Goal: Task Accomplishment & Management: Manage account settings

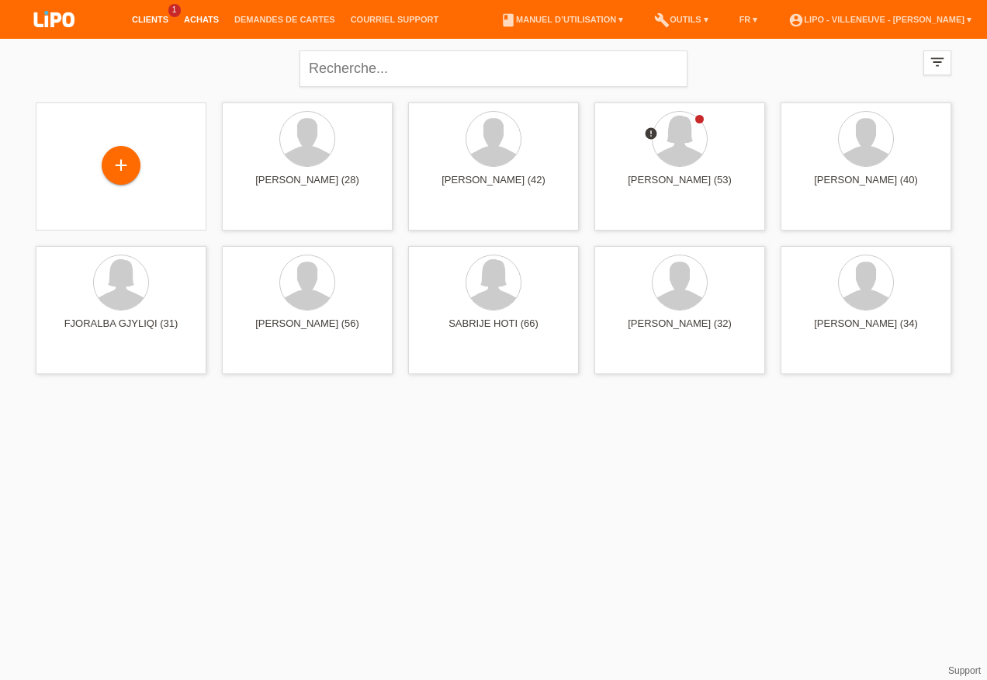
click at [197, 19] on link "Achats" at bounding box center [201, 19] width 50 height 9
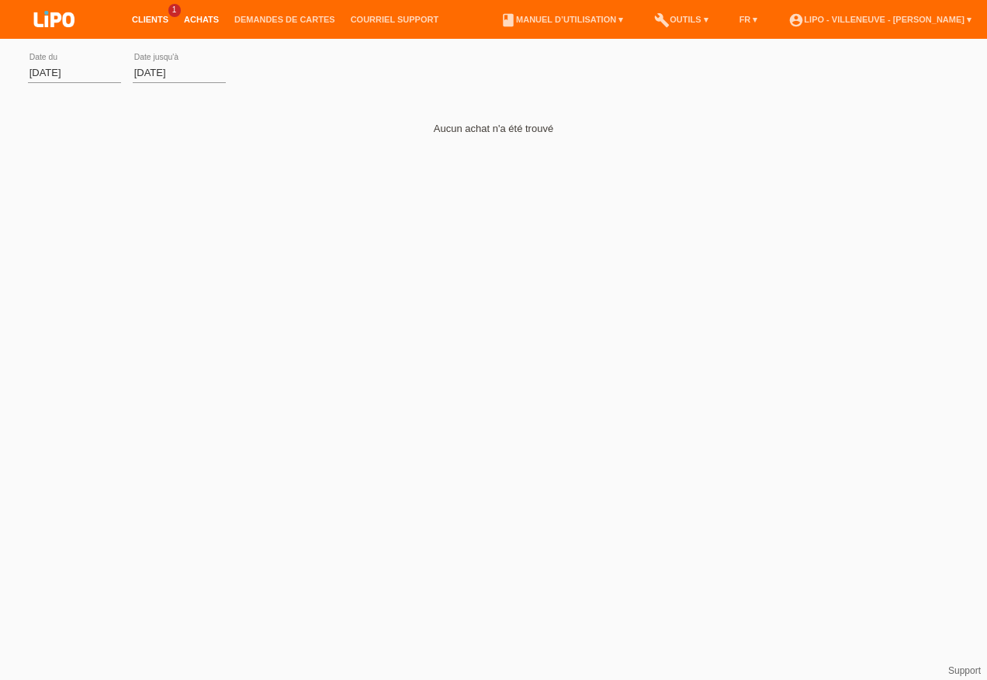
click at [154, 16] on link "Clients" at bounding box center [150, 19] width 52 height 9
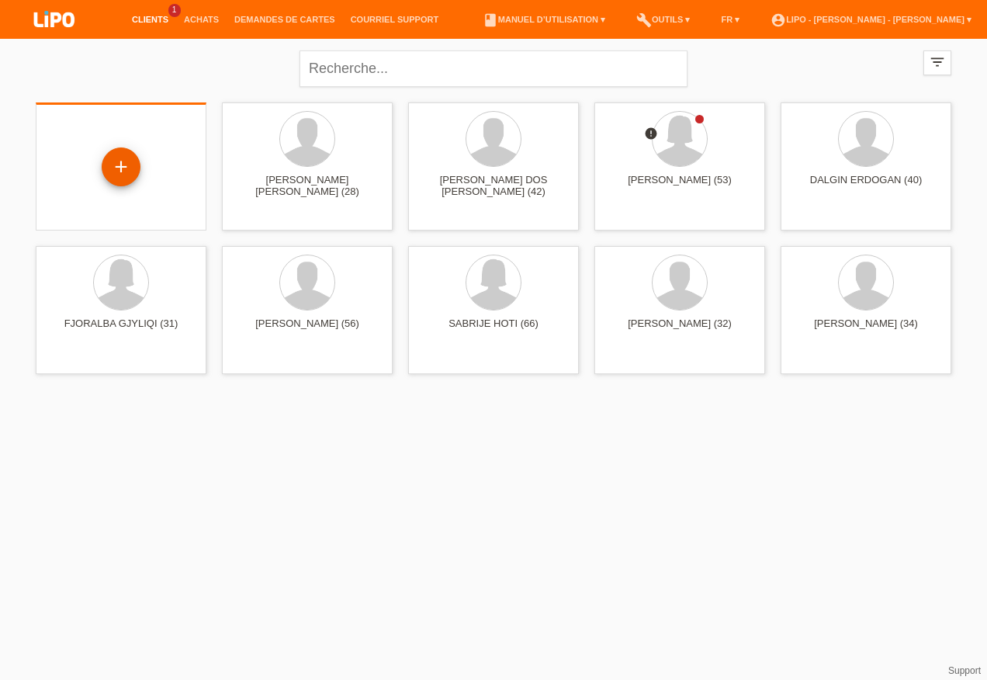
click at [118, 167] on div "+" at bounding box center [121, 166] width 39 height 39
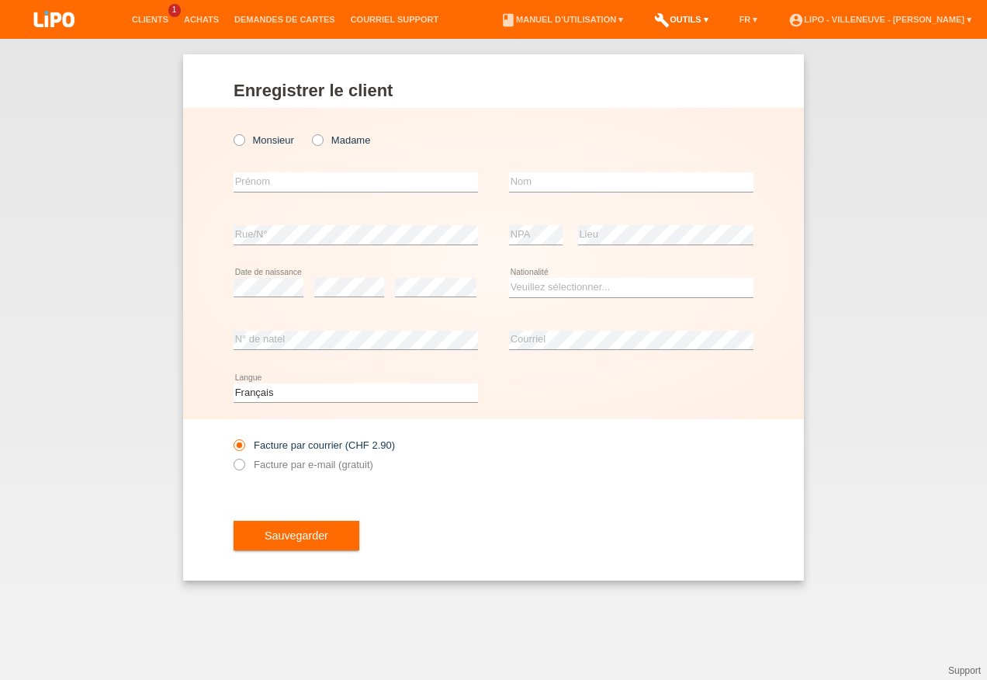
click at [659, 21] on link "build Outils ▾" at bounding box center [681, 19] width 69 height 9
click at [654, 54] on span "Paramètres" at bounding box center [658, 59] width 57 height 19
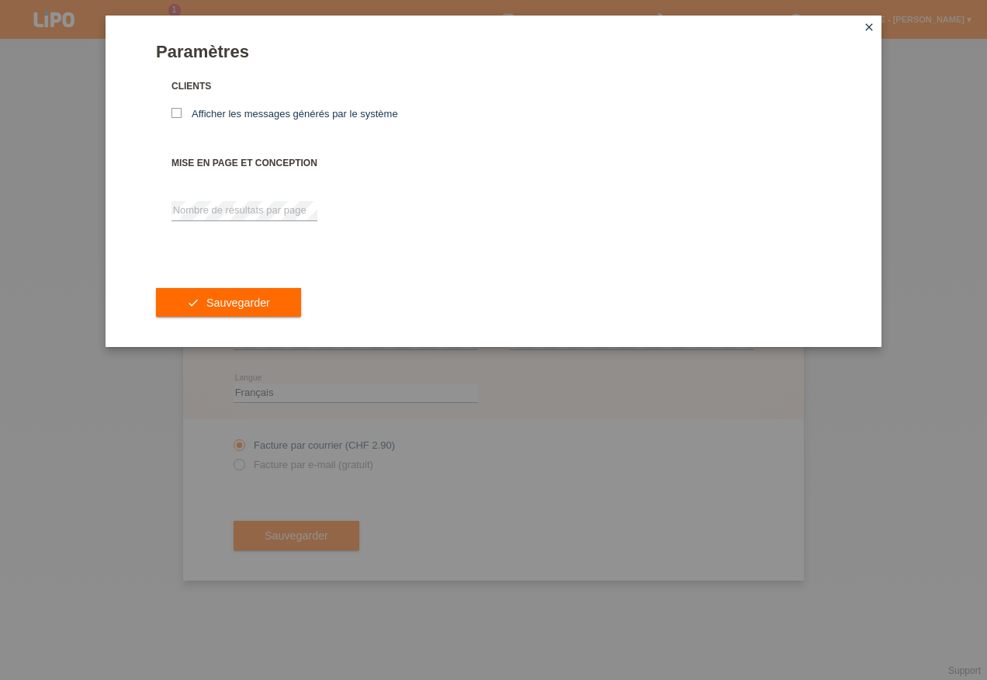
click at [867, 24] on icon "close" at bounding box center [869, 27] width 12 height 12
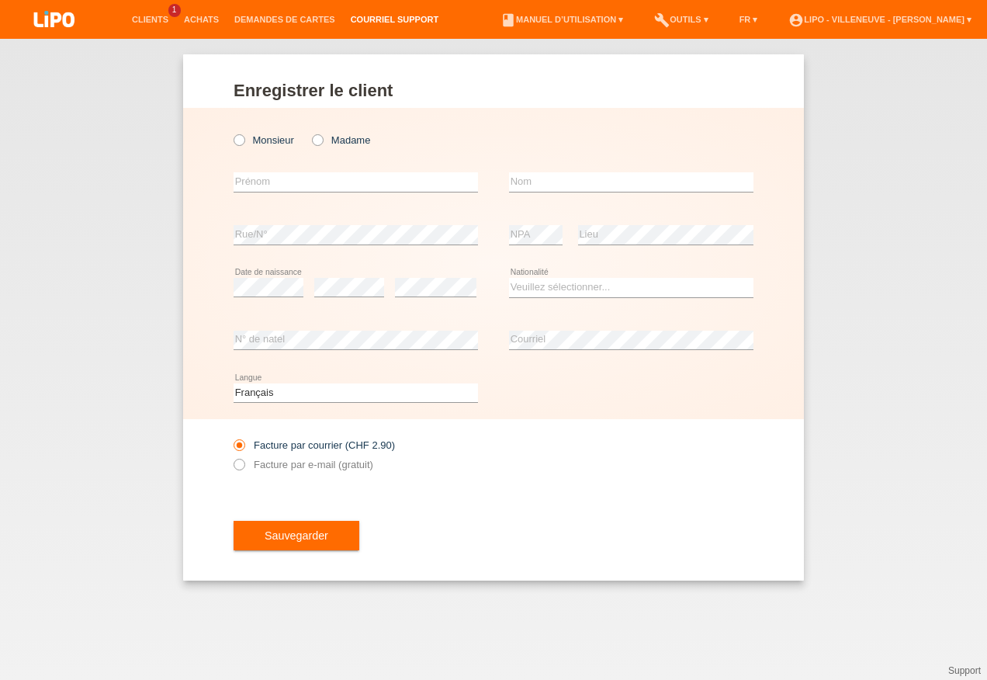
click at [361, 21] on link "Courriel Support" at bounding box center [394, 19] width 103 height 9
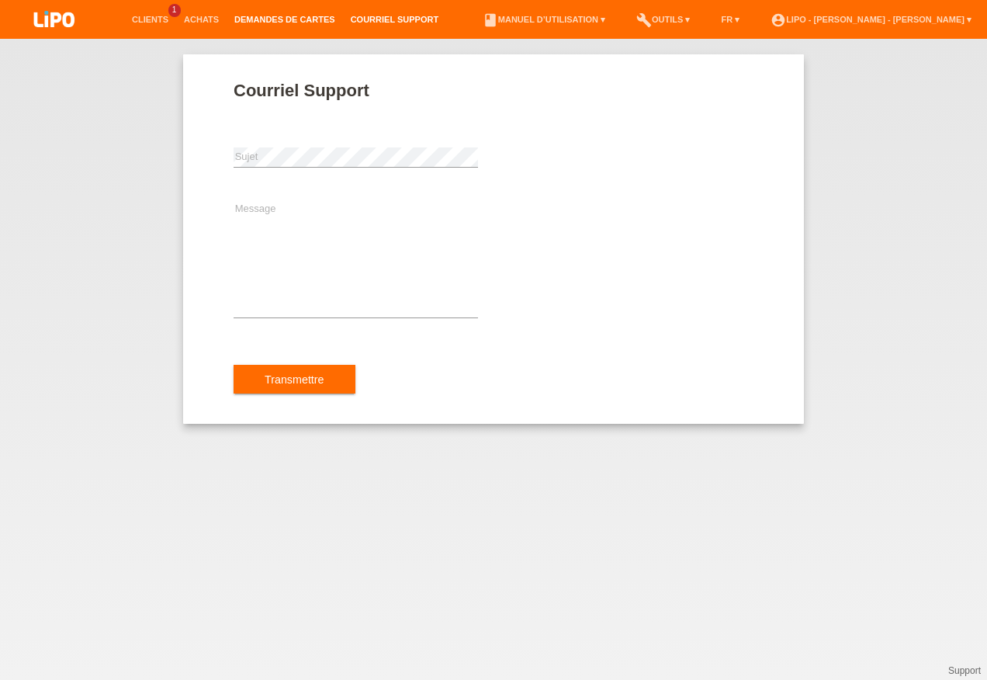
click at [259, 21] on link "Demandes de cartes" at bounding box center [285, 19] width 116 height 9
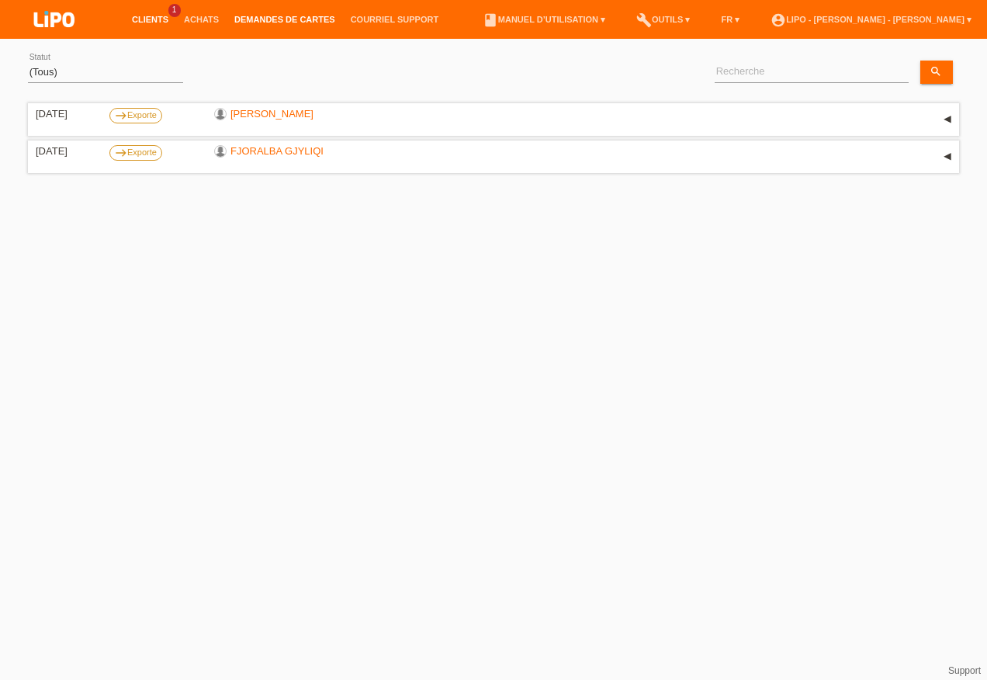
click at [158, 18] on link "Clients" at bounding box center [150, 19] width 52 height 9
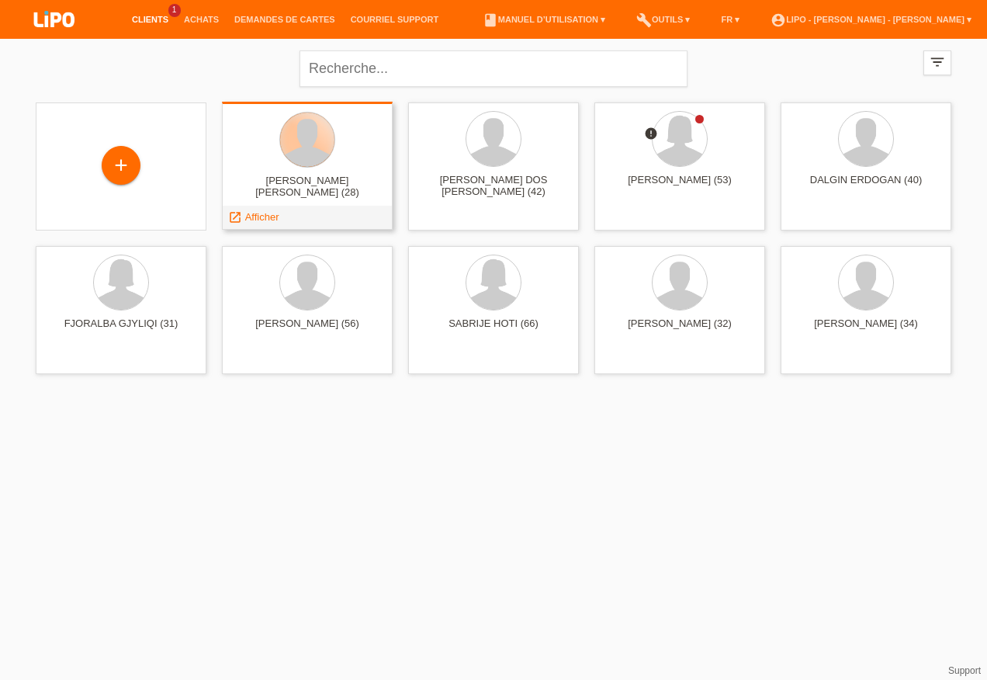
click at [328, 158] on div at bounding box center [307, 140] width 56 height 56
click at [248, 216] on span "Afficher" at bounding box center [262, 217] width 34 height 12
